Goal: Task Accomplishment & Management: Manage account settings

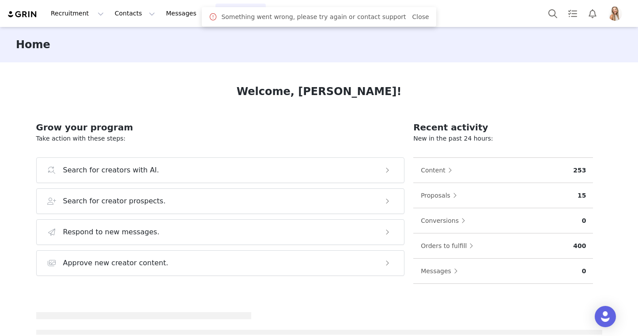
click at [218, 14] on span at bounding box center [213, 16] width 9 height 11
click at [215, 16] on button "Program Program" at bounding box center [240, 14] width 50 height 20
click at [211, 41] on p "Activations" at bounding box center [226, 38] width 34 height 9
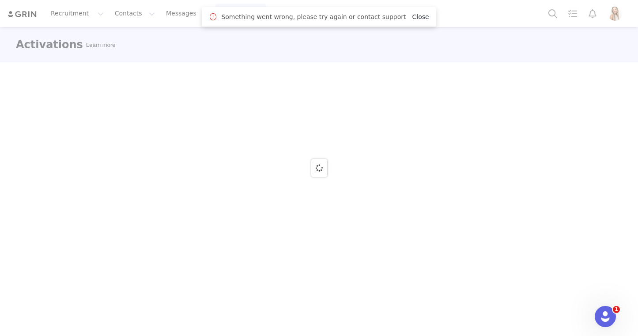
click at [412, 18] on link "Close" at bounding box center [420, 16] width 17 height 7
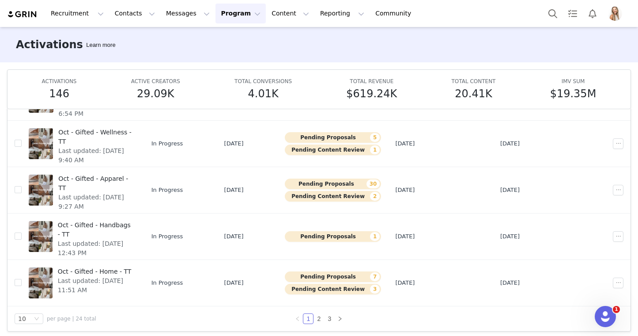
scroll to position [46, 0]
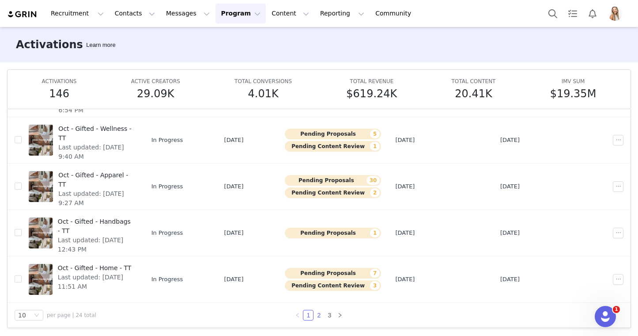
click at [318, 313] on link "2" at bounding box center [319, 315] width 10 height 10
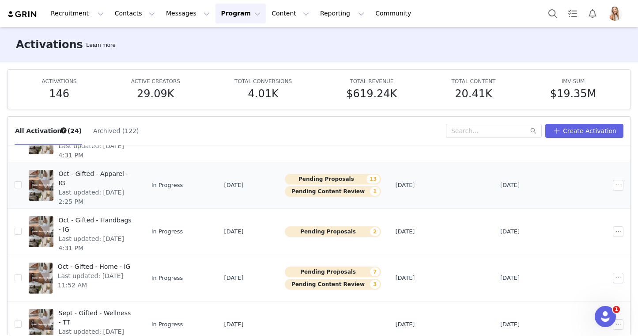
scroll to position [58, 0]
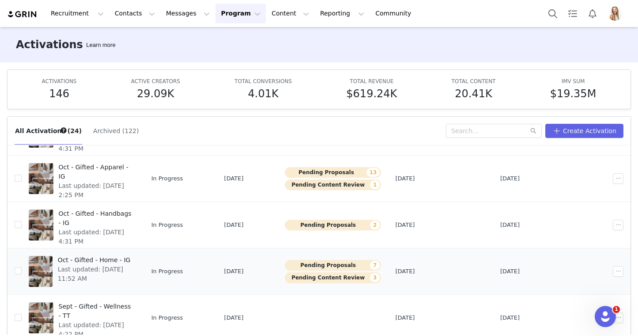
click at [128, 258] on span "Oct - Gifted - Home - IG" at bounding box center [95, 259] width 74 height 9
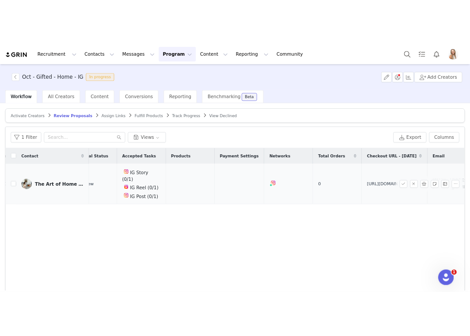
scroll to position [0, 254]
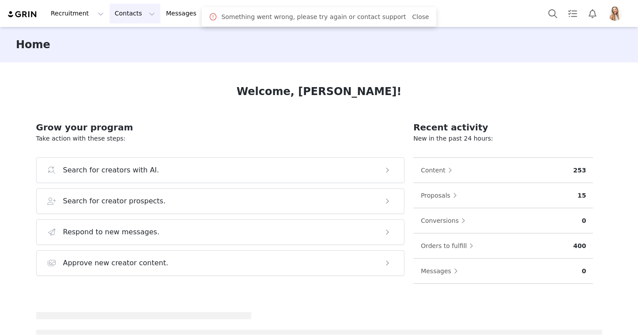
click at [130, 13] on button "Contacts Contacts" at bounding box center [134, 14] width 51 height 20
click at [131, 54] on p "Prospects" at bounding box center [125, 55] width 30 height 9
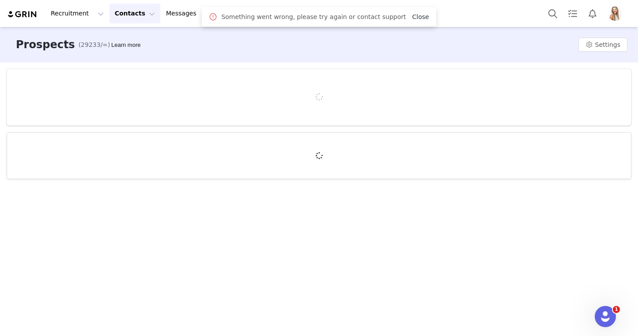
click at [412, 13] on link "Close" at bounding box center [420, 16] width 17 height 7
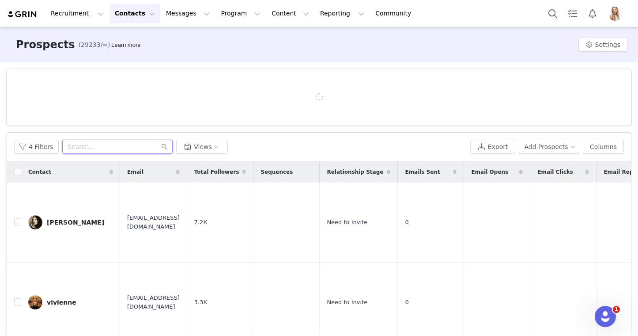
click at [103, 141] on input "text" at bounding box center [117, 147] width 110 height 14
type input "[PERSON_NAME]"
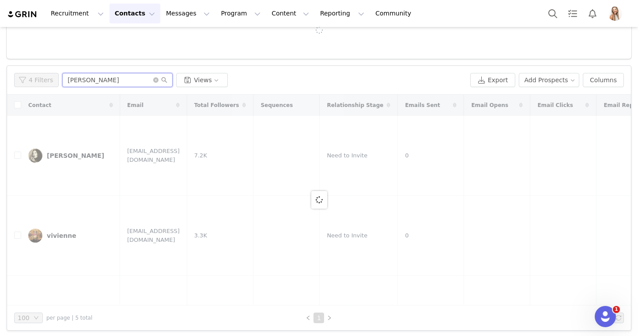
scroll to position [69, 0]
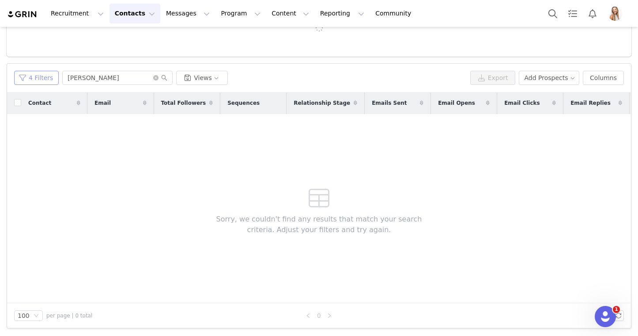
click at [39, 78] on button "4 Filters" at bounding box center [36, 78] width 45 height 14
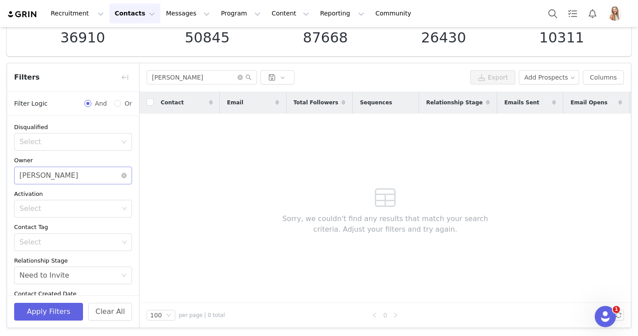
scroll to position [61, 0]
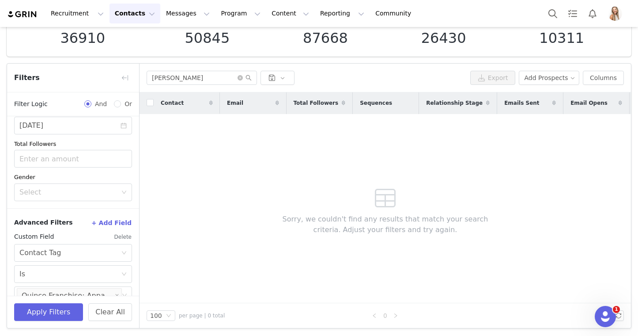
click at [122, 237] on button "Delete" at bounding box center [123, 237] width 18 height 14
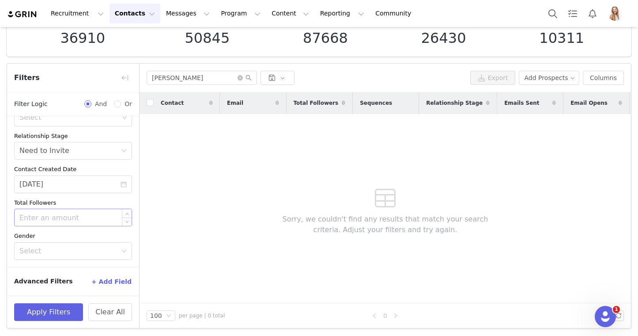
scroll to position [125, 0]
click at [123, 184] on icon "icon: close-circle" at bounding box center [124, 184] width 6 height 6
click at [61, 304] on button "Apply Filters" at bounding box center [48, 312] width 69 height 18
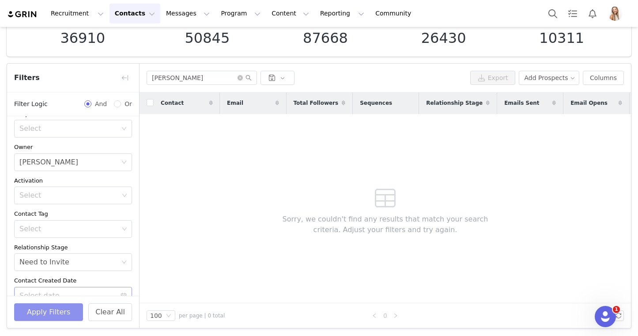
scroll to position [0, 0]
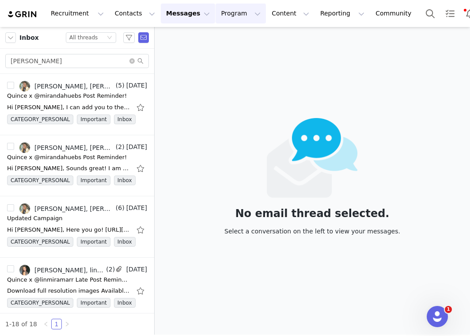
click at [219, 11] on button "Program Program" at bounding box center [240, 14] width 50 height 20
click at [229, 41] on p "Activations" at bounding box center [226, 38] width 34 height 9
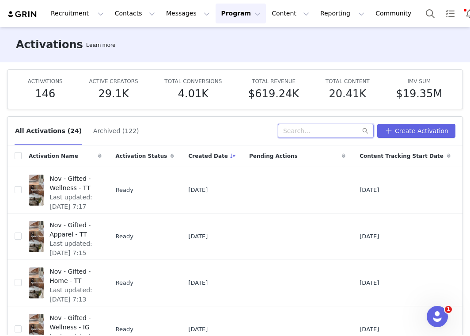
click at [311, 125] on input "text" at bounding box center [326, 131] width 96 height 14
type input "sept"
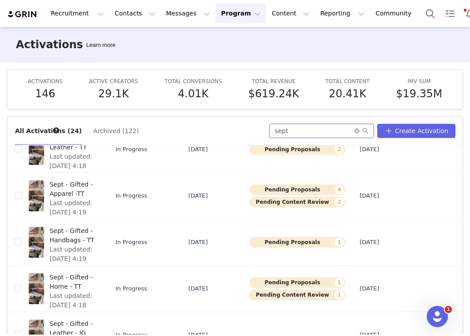
scroll to position [134, 0]
click at [71, 232] on span "Sept - Gifted - Handbags - TT" at bounding box center [72, 235] width 46 height 19
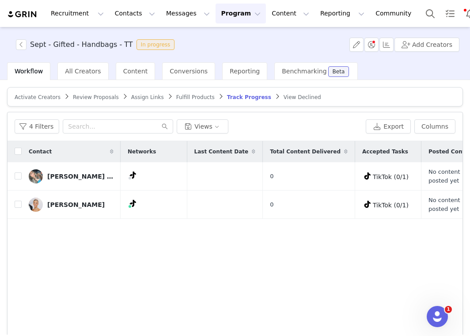
scroll to position [0, 64]
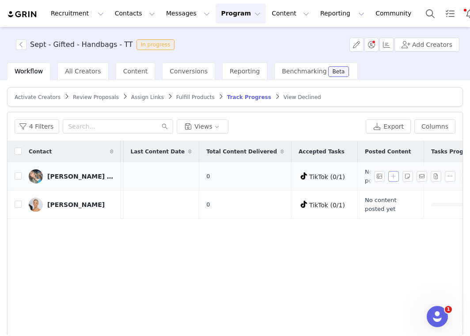
click at [394, 175] on button "button" at bounding box center [393, 176] width 11 height 11
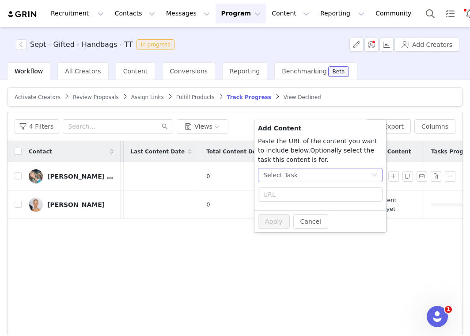
click at [321, 178] on div "Select Task" at bounding box center [317, 174] width 108 height 13
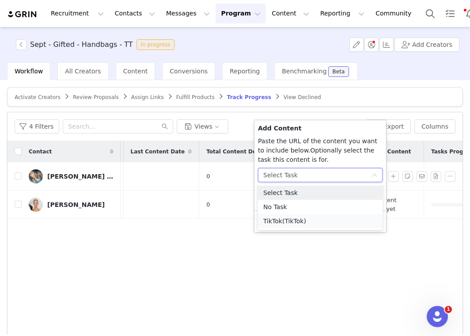
click at [323, 215] on li "TikTok (TikTok)" at bounding box center [320, 221] width 124 height 14
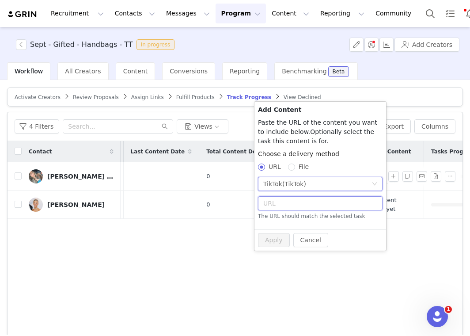
click at [308, 204] on input "text" at bounding box center [320, 203] width 124 height 14
paste input "https://www.tiktok.com/@hausofnaty/video/7553315206965792013?_r=1&_t=ZT-90AQ6hP…"
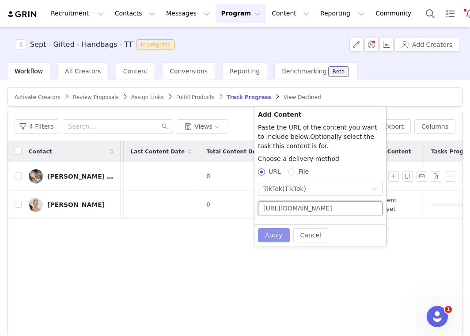
type input "https://www.tiktok.com/@hausofnaty/video/7553315206965792013?_r=1&_t=ZT-90AQ6hP…"
click at [279, 236] on button "Apply" at bounding box center [274, 235] width 32 height 14
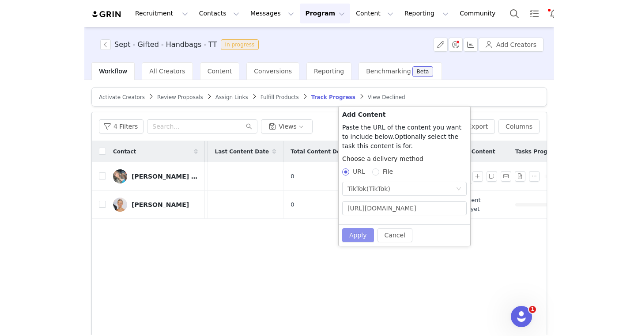
scroll to position [0, 0]
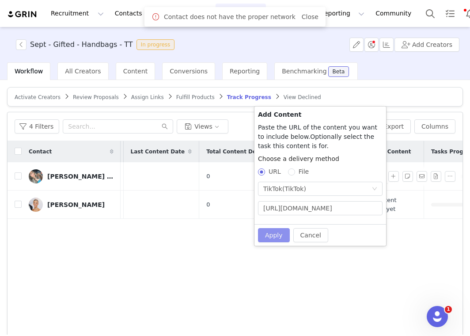
click at [275, 233] on button "Apply" at bounding box center [274, 235] width 32 height 14
click at [236, 232] on div "Contact Networks Last Content Date Total Content Delivered Accepted Tasks Poste…" at bounding box center [235, 246] width 455 height 211
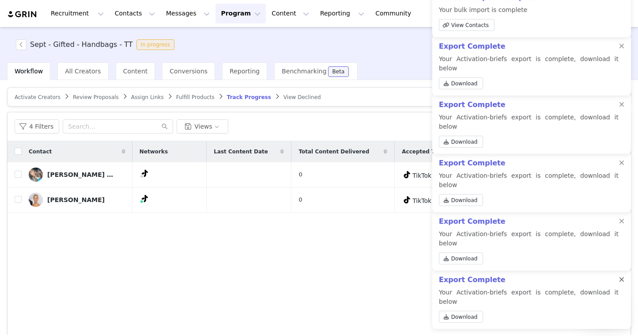
click at [623, 283] on div at bounding box center [621, 279] width 5 height 7
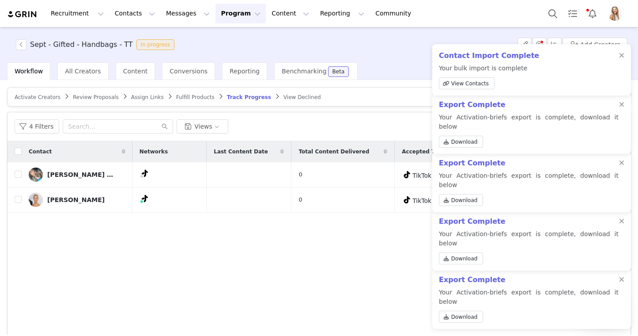
click at [623, 283] on div at bounding box center [621, 279] width 5 height 7
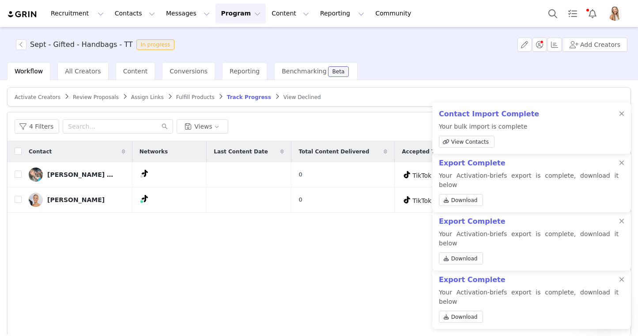
click at [623, 283] on div at bounding box center [621, 279] width 5 height 7
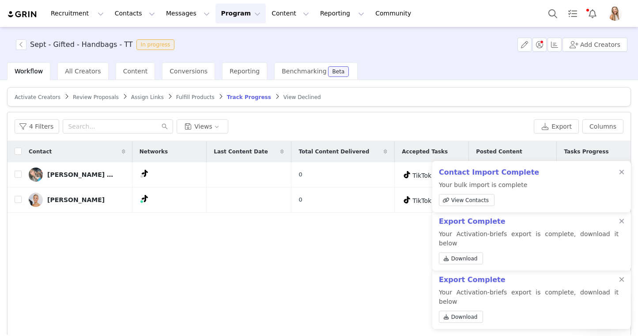
click at [623, 283] on div at bounding box center [621, 279] width 5 height 7
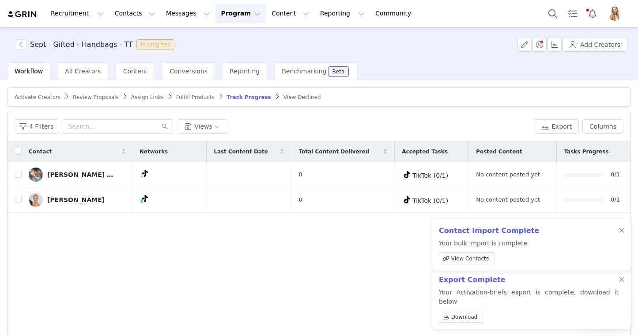
click at [623, 283] on div at bounding box center [621, 279] width 5 height 7
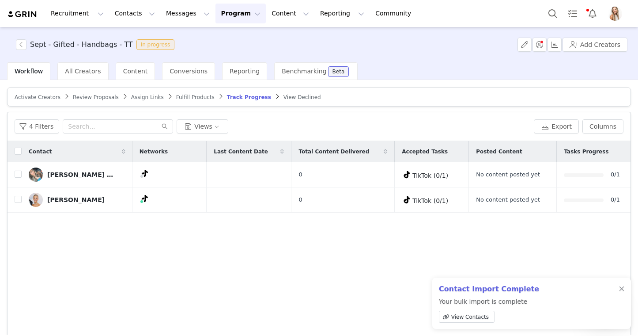
click at [623, 291] on div at bounding box center [621, 288] width 5 height 7
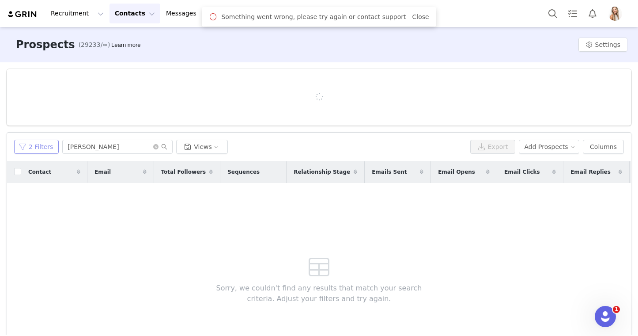
click at [50, 146] on button "2 Filters" at bounding box center [36, 147] width 45 height 14
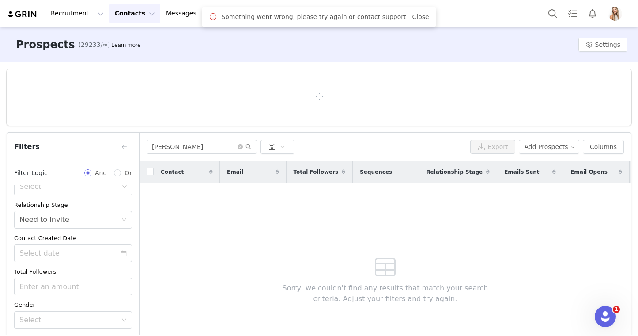
scroll to position [69, 0]
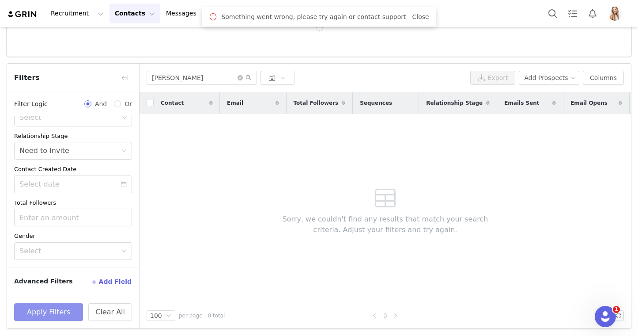
click at [60, 308] on button "Apply Filters" at bounding box center [48, 312] width 69 height 18
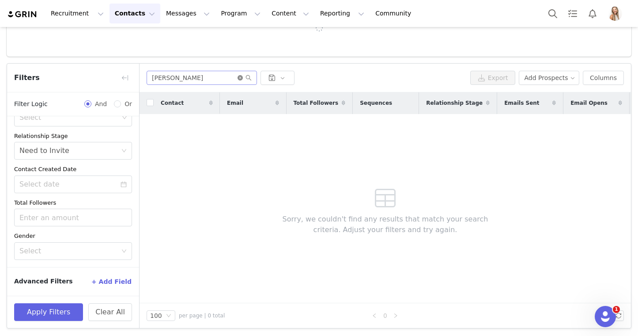
click at [240, 77] on icon "icon: close-circle" at bounding box center [240, 77] width 5 height 5
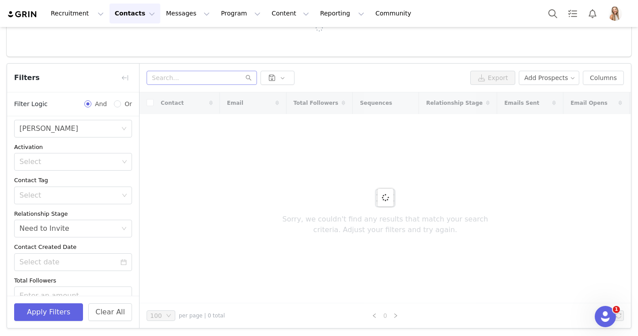
scroll to position [73, 0]
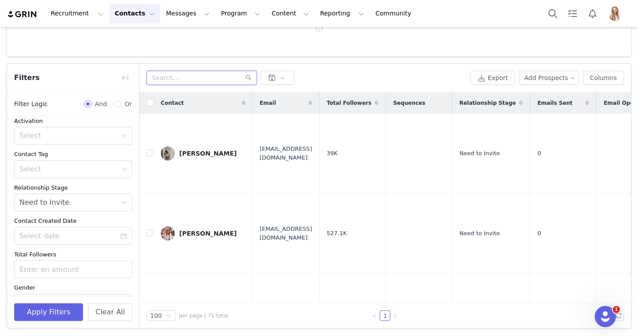
click at [210, 75] on input "text" at bounding box center [202, 78] width 110 height 14
type input "[PERSON_NAME]"
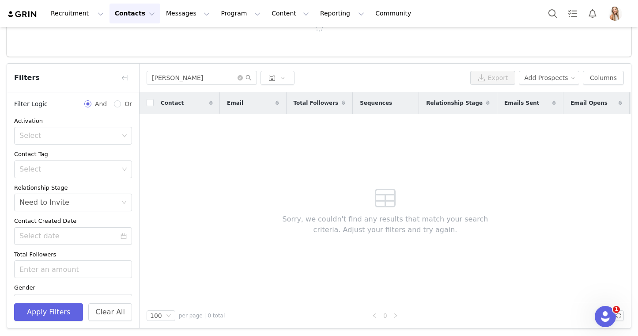
click at [113, 15] on button "Contacts Contacts" at bounding box center [134, 14] width 51 height 20
click at [119, 33] on link "Creators" at bounding box center [138, 39] width 70 height 16
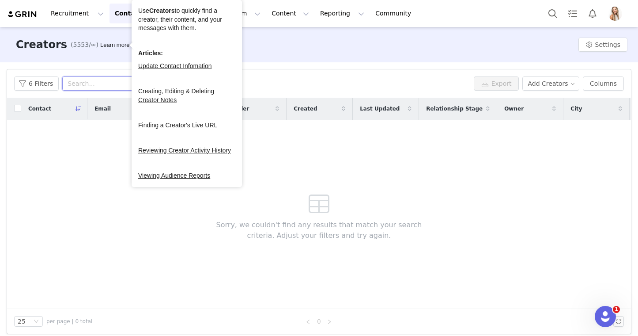
click at [100, 79] on input "text" at bounding box center [117, 83] width 110 height 14
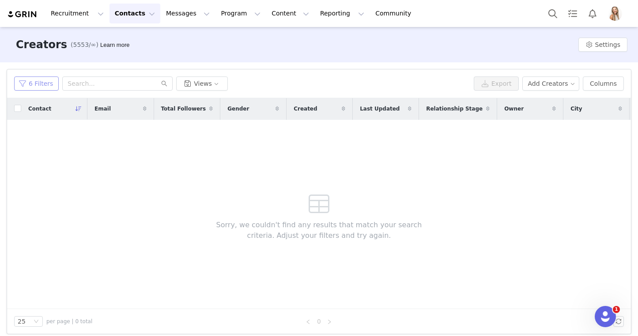
click at [49, 82] on button "6 Filters" at bounding box center [36, 83] width 45 height 14
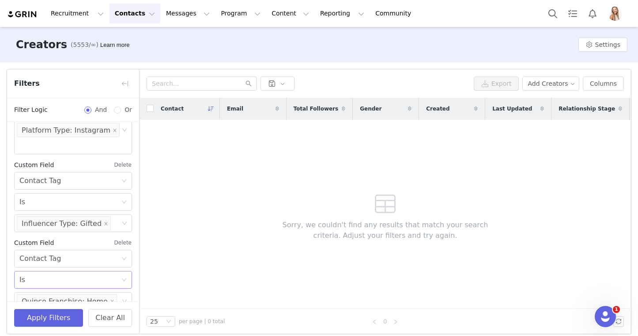
scroll to position [6, 0]
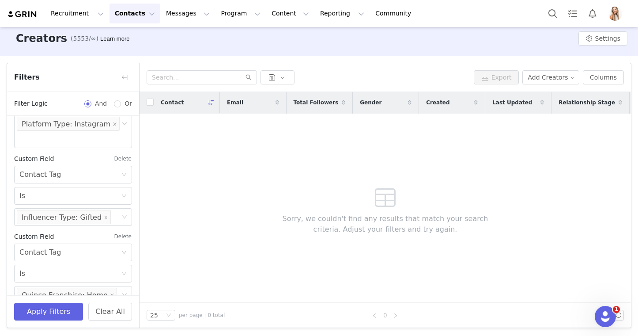
click at [125, 229] on button "Delete" at bounding box center [123, 236] width 18 height 14
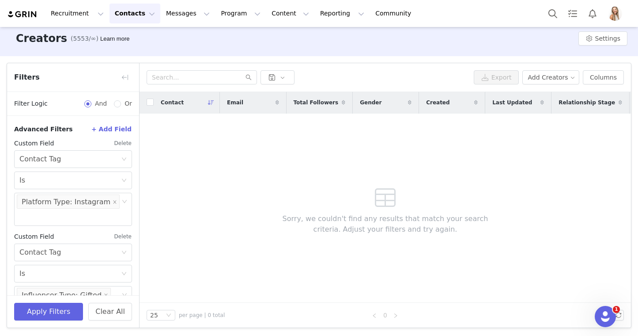
click at [125, 229] on button "Delete" at bounding box center [123, 236] width 18 height 14
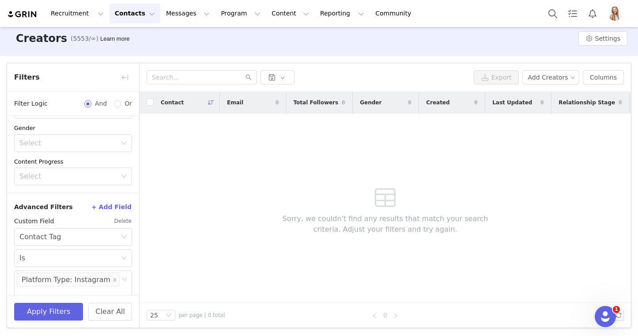
click at [127, 219] on button "Delete" at bounding box center [123, 221] width 18 height 14
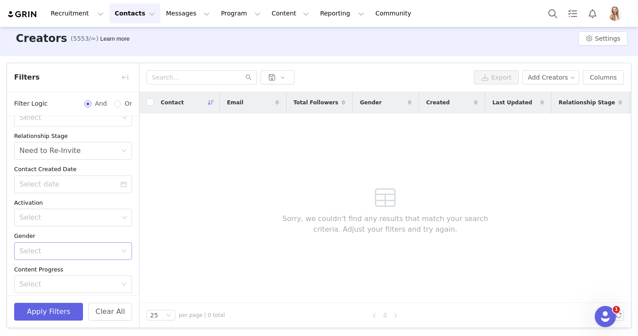
scroll to position [90, 0]
click at [109, 151] on div "Select Need to Re-Invite" at bounding box center [70, 151] width 102 height 17
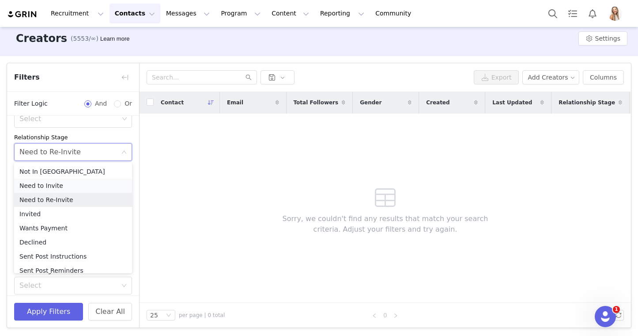
click at [91, 183] on li "Need to Invite" at bounding box center [73, 185] width 118 height 14
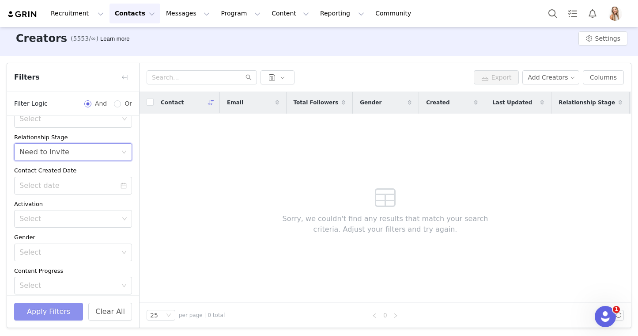
click at [55, 306] on button "Apply Filters" at bounding box center [48, 311] width 69 height 18
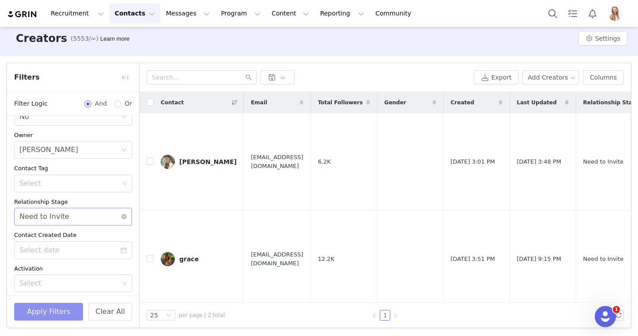
scroll to position [21, 0]
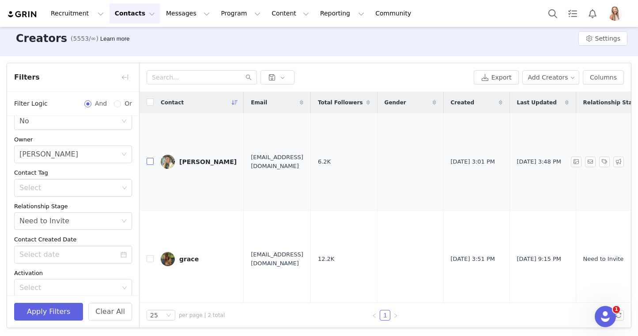
click at [149, 158] on input "checkbox" at bounding box center [150, 161] width 7 height 7
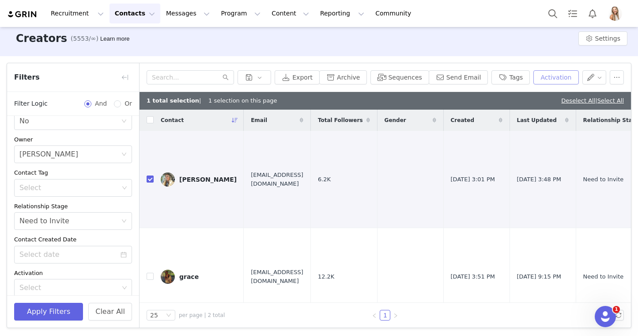
click at [550, 79] on button "Activation" at bounding box center [555, 77] width 45 height 14
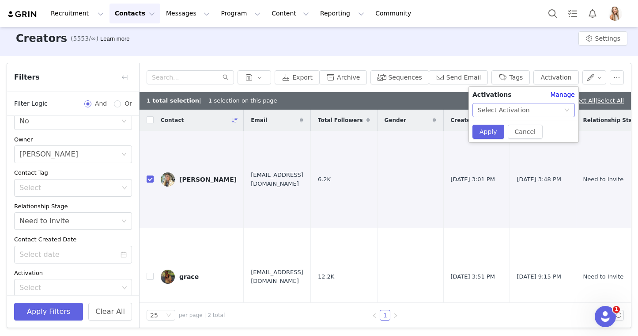
click at [545, 109] on div "Select Activation" at bounding box center [521, 109] width 86 height 13
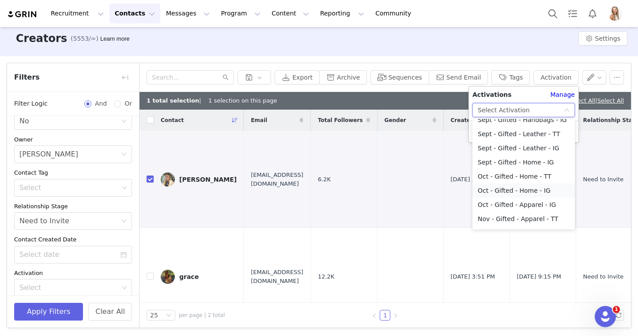
scroll to position [225, 0]
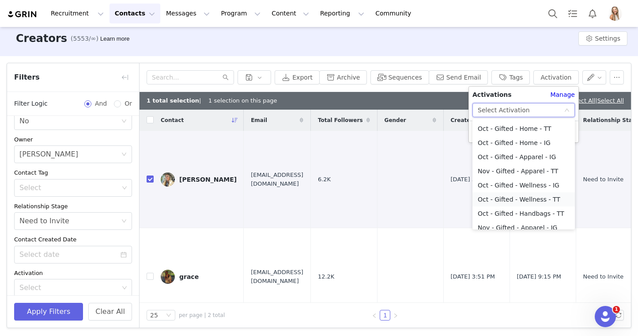
click at [545, 198] on li "Oct - Gifted - Wellness - TT" at bounding box center [523, 199] width 102 height 14
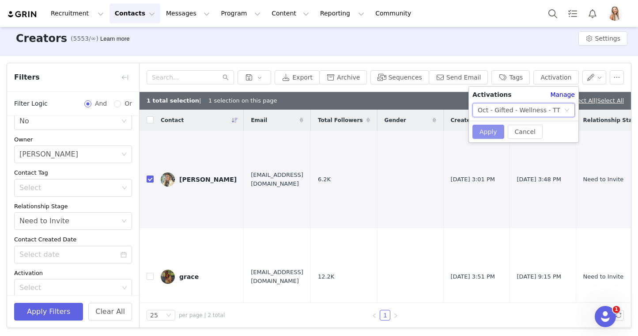
click at [489, 134] on button "Apply" at bounding box center [488, 131] width 32 height 14
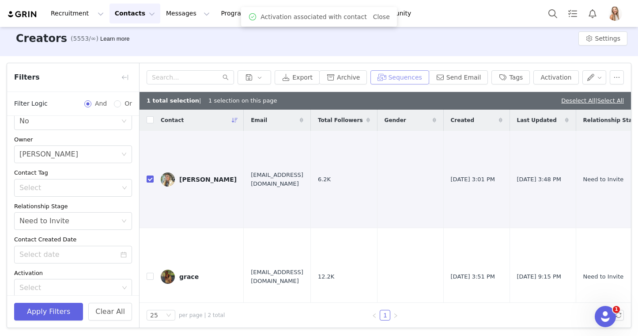
click at [409, 79] on button "Sequences" at bounding box center [399, 77] width 58 height 14
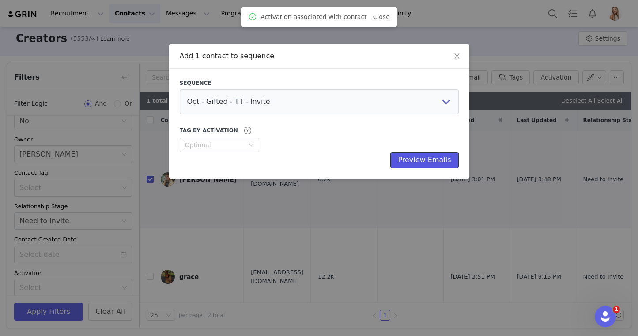
click at [420, 158] on button "Preview Emails" at bounding box center [424, 160] width 68 height 16
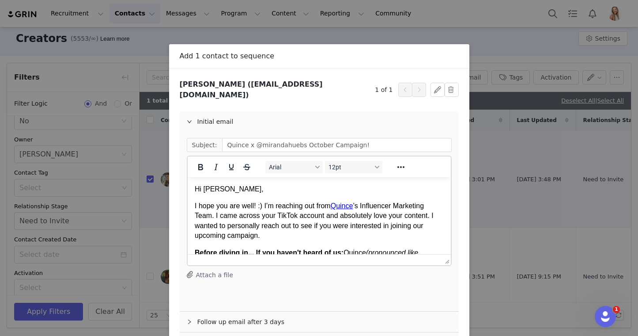
scroll to position [57, 0]
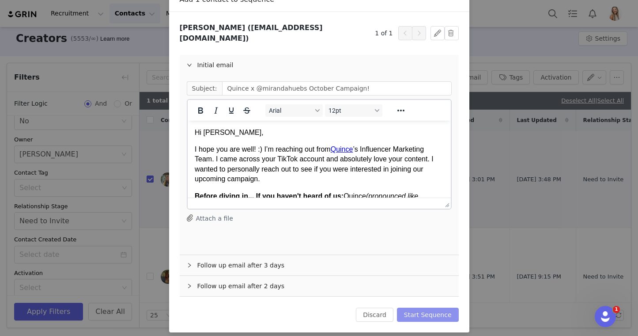
click at [443, 307] on button "Start Sequence" at bounding box center [428, 314] width 62 height 14
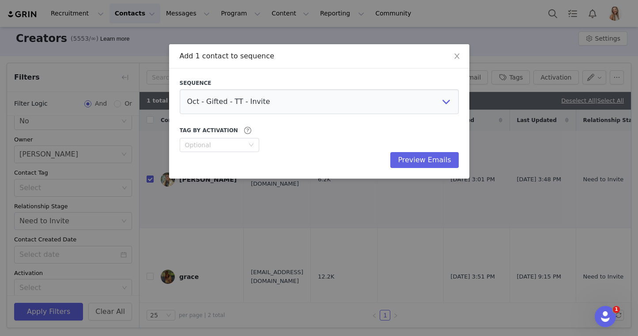
scroll to position [0, 0]
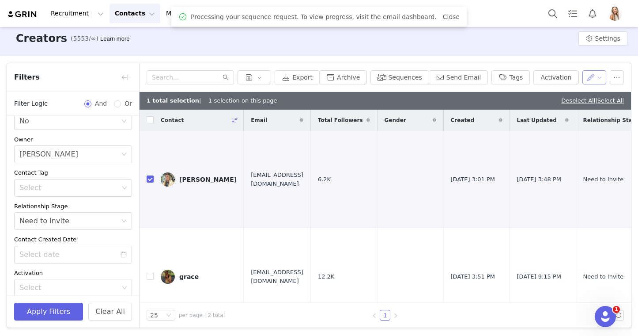
click at [593, 77] on button "button" at bounding box center [594, 77] width 24 height 14
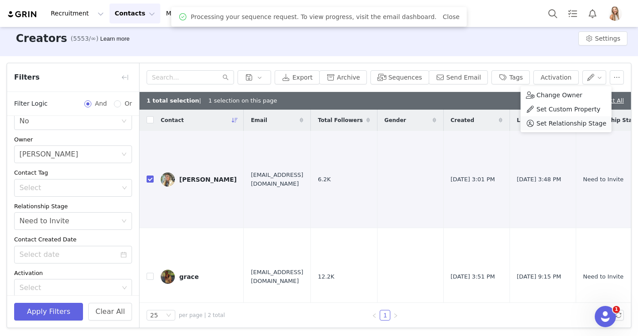
click at [579, 124] on span "Set Relationship Stage" at bounding box center [571, 123] width 70 height 10
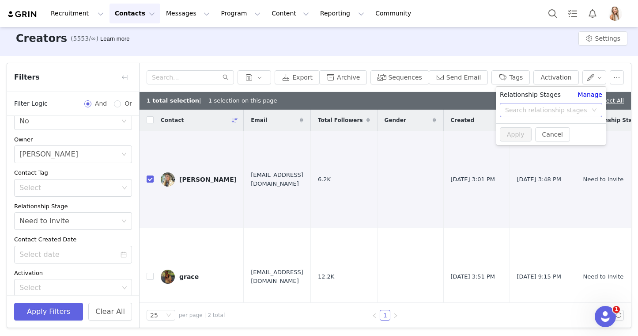
click at [559, 113] on div "Search relationship stages" at bounding box center [546, 110] width 82 height 9
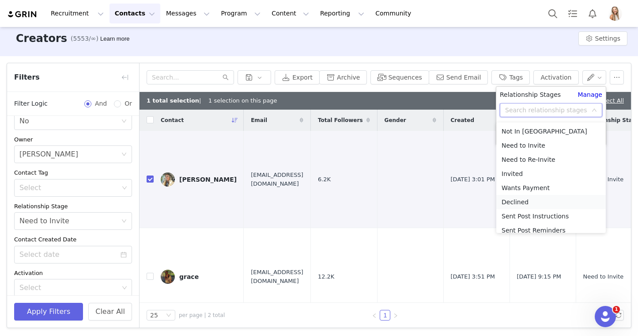
scroll to position [11, 0]
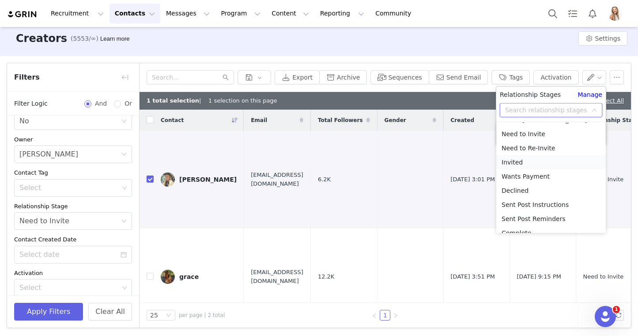
click at [535, 165] on li "Invited" at bounding box center [550, 162] width 109 height 14
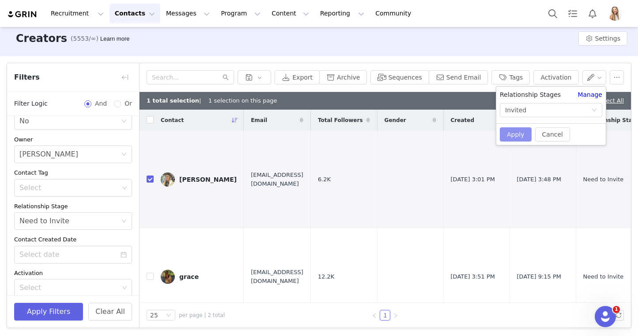
click at [525, 131] on button "Apply" at bounding box center [516, 134] width 32 height 14
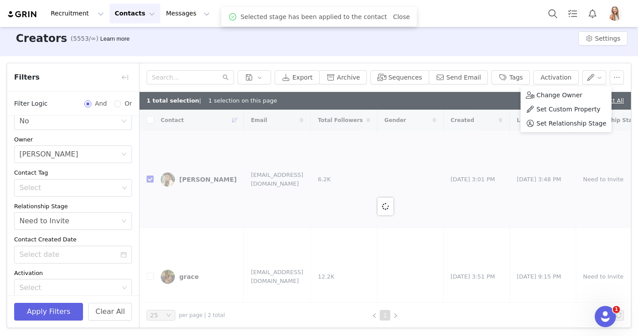
checkbox input "false"
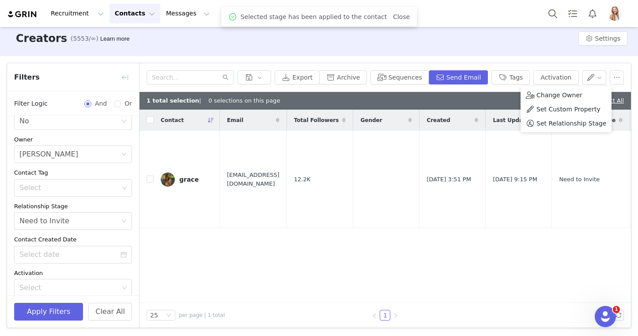
click at [454, 104] on div "1 total selection | 0 selections on this page Deselect All" at bounding box center [385, 101] width 491 height 18
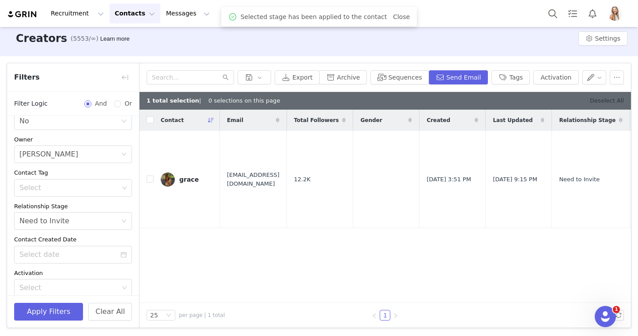
click at [597, 101] on link "Deselect All" at bounding box center [607, 100] width 34 height 7
